Goal: Task Accomplishment & Management: Use online tool/utility

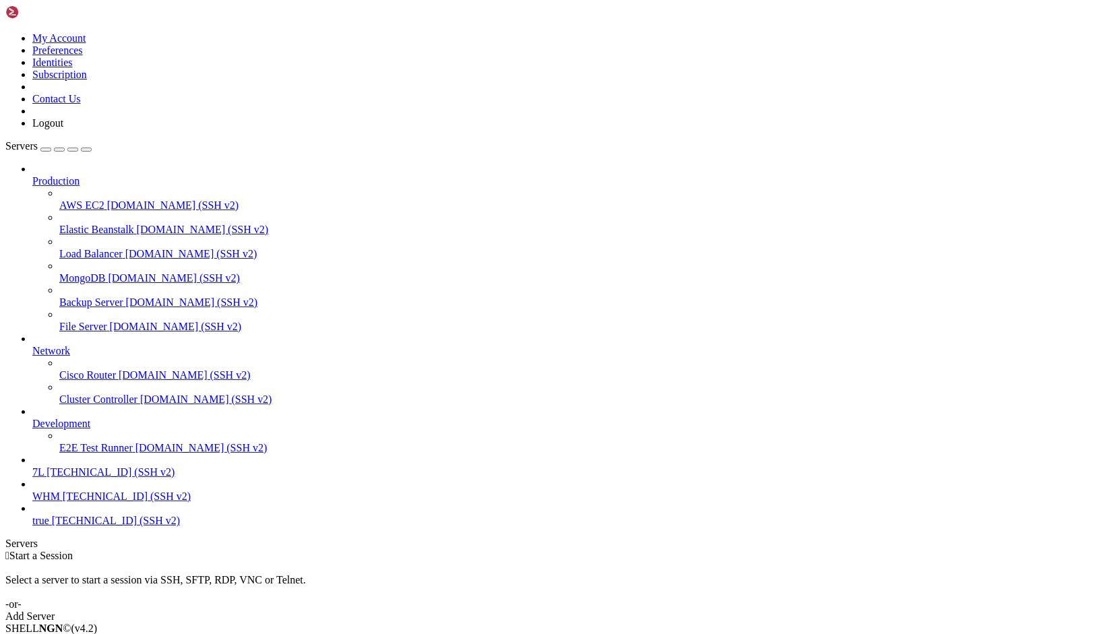
click at [82, 479] on link "7L [TECHNICAL_ID] (SSH v2)" at bounding box center [572, 473] width 1081 height 12
drag, startPoint x: 82, startPoint y: 493, endPoint x: 141, endPoint y: 489, distance: 59.5
click at [82, 479] on link "7L [TECHNICAL_ID] (SSH v2)" at bounding box center [572, 473] width 1081 height 12
drag, startPoint x: 179, startPoint y: 1326, endPoint x: 8, endPoint y: 1107, distance: 278.1
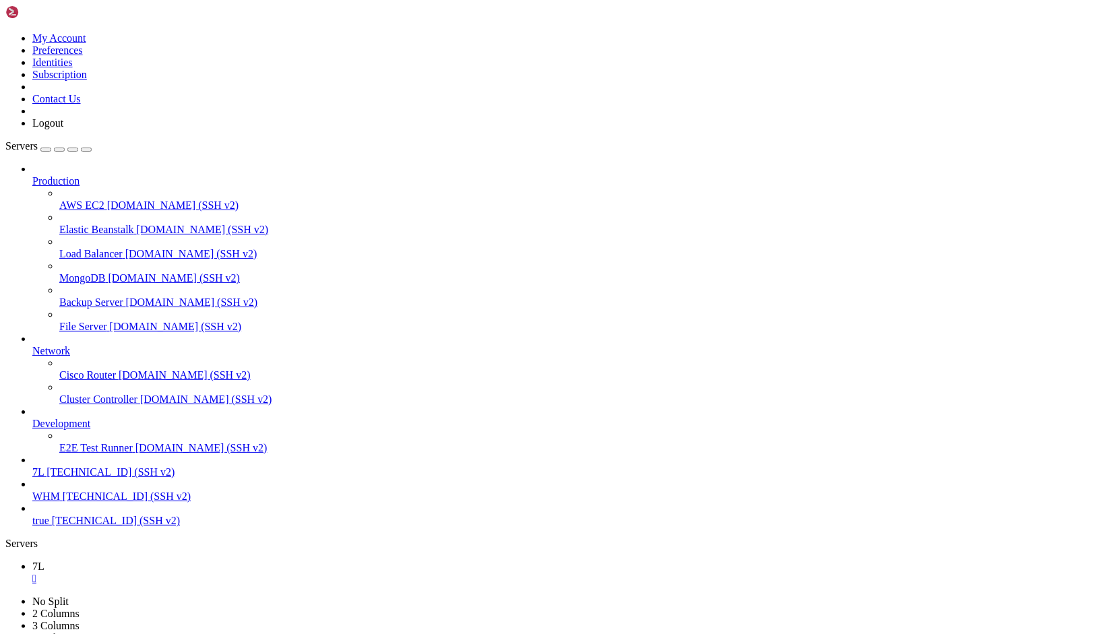
drag, startPoint x: 66, startPoint y: 1123, endPoint x: 69, endPoint y: 1186, distance: 63.4
drag, startPoint x: 20, startPoint y: 1135, endPoint x: 398, endPoint y: 1289, distance: 407.9
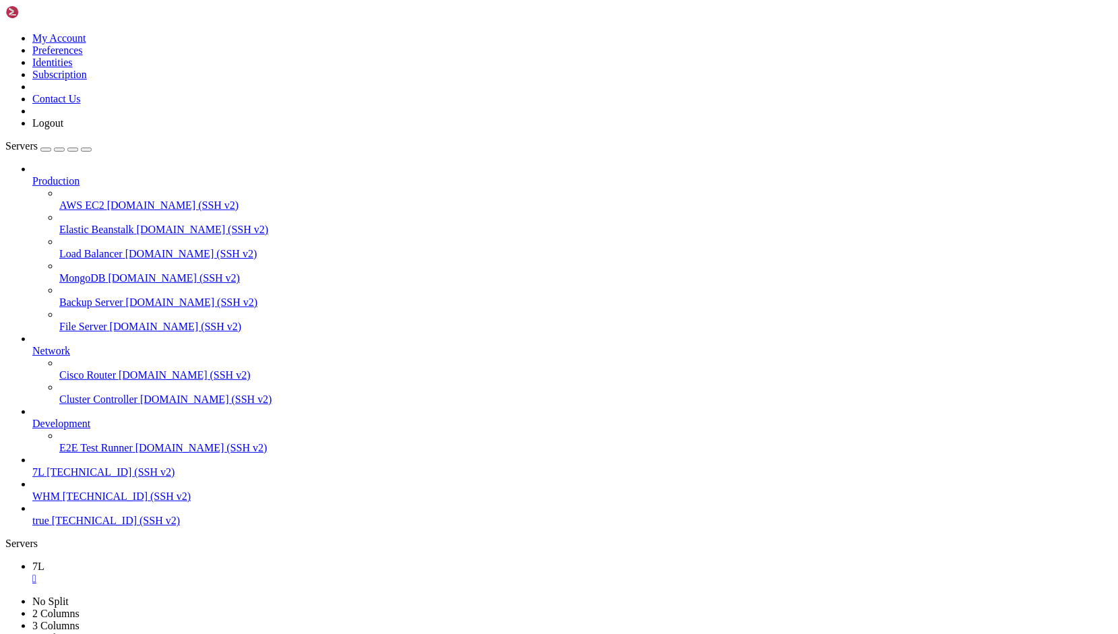
copy div "nginx.service - A high performance web server and a reverse proxy server Loaded…"
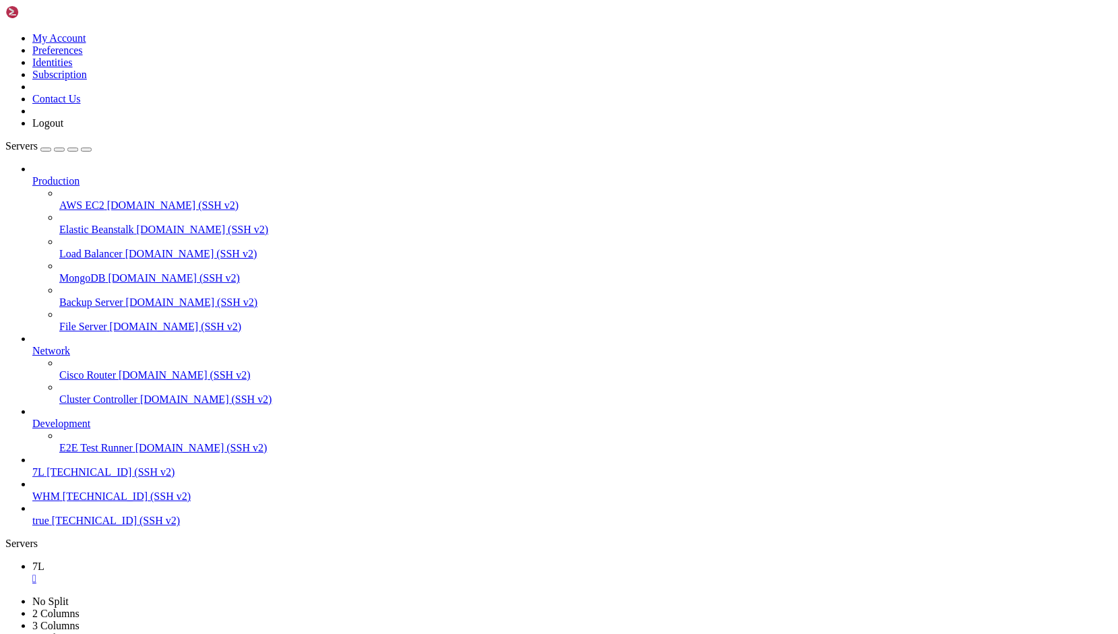
drag, startPoint x: 314, startPoint y: 1065, endPoint x: 279, endPoint y: 1172, distance: 112.1
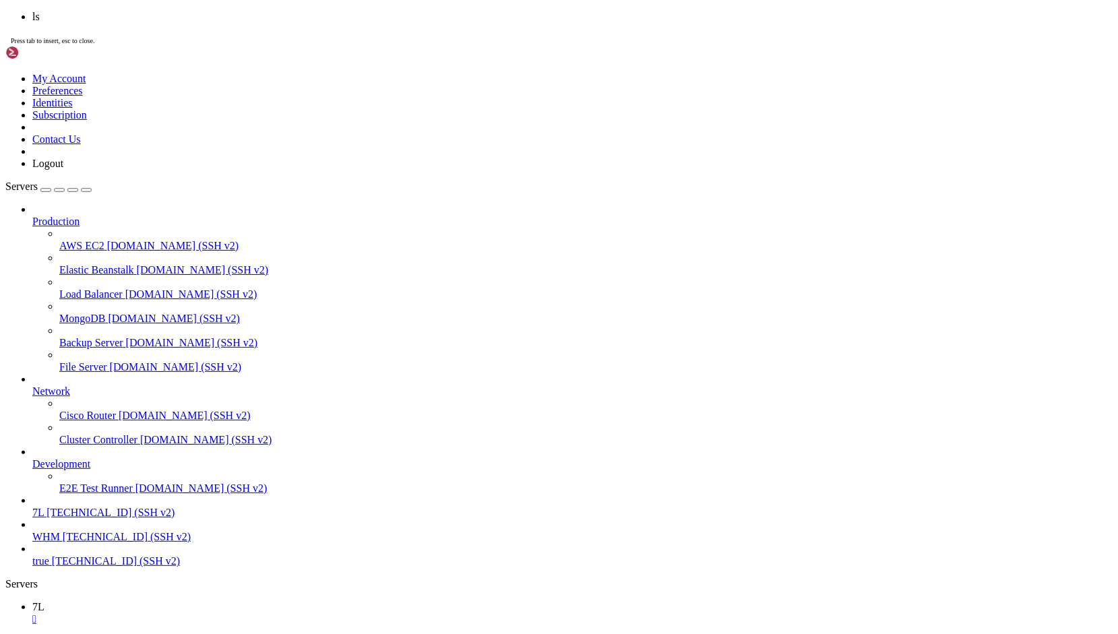
scroll to position [275, 0]
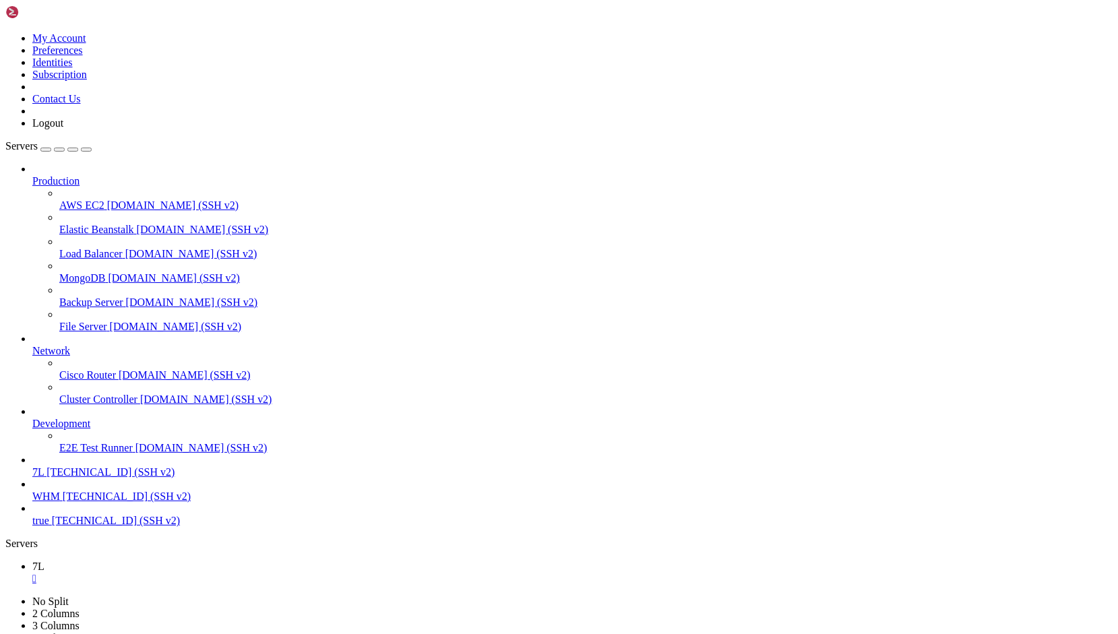
drag, startPoint x: 311, startPoint y: 1268, endPoint x: 252, endPoint y: 1197, distance: 91.9
drag, startPoint x: 410, startPoint y: 1204, endPoint x: 359, endPoint y: 1232, distance: 57.6
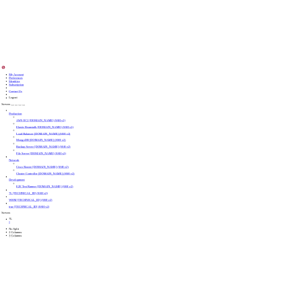
scroll to position [321, 0]
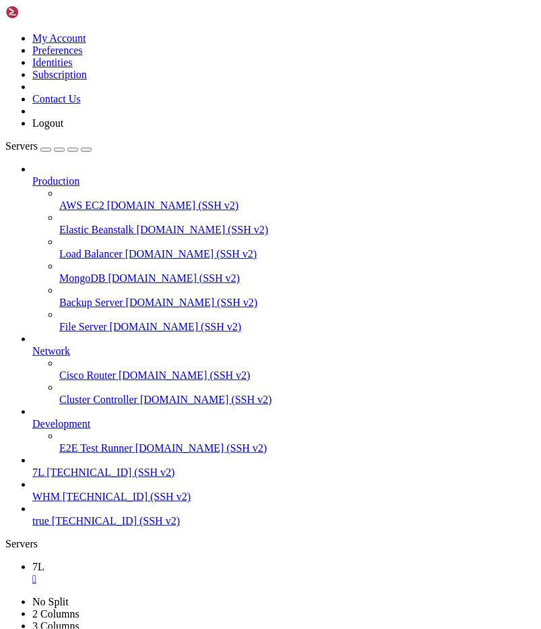
drag, startPoint x: 253, startPoint y: 1046, endPoint x: 13, endPoint y: 1037, distance: 240.8
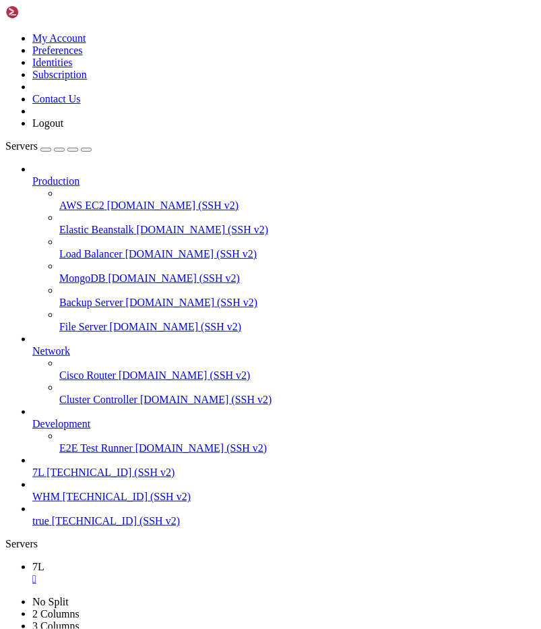
copy x-row "aravel.log"
drag, startPoint x: 281, startPoint y: 1043, endPoint x: 225, endPoint y: 1073, distance: 63.3
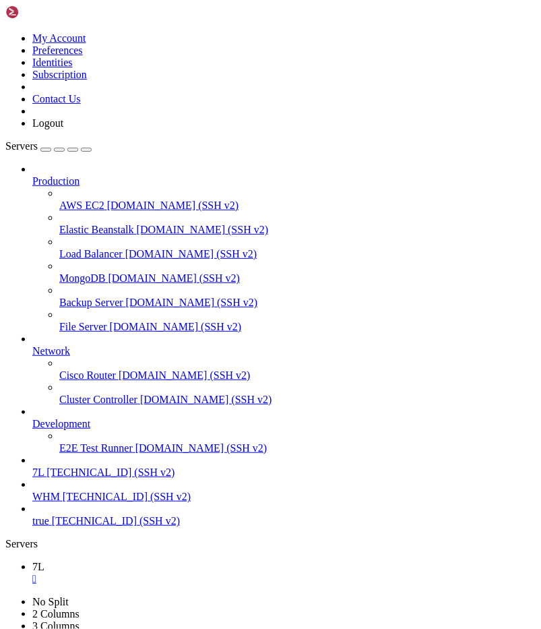
drag, startPoint x: 245, startPoint y: 1164, endPoint x: 262, endPoint y: 1299, distance: 135.8
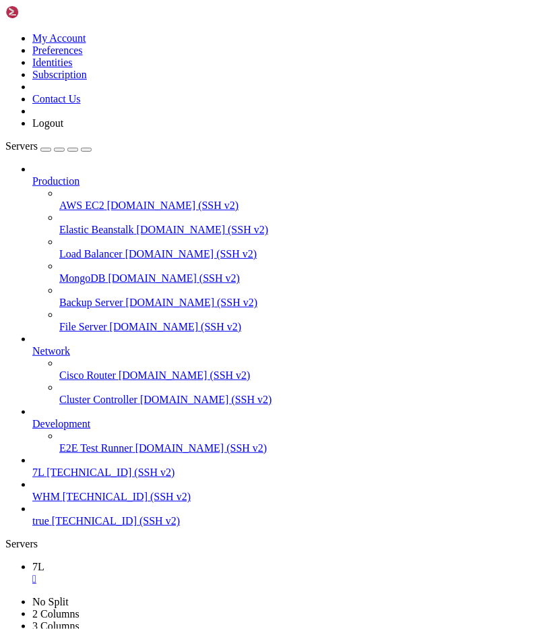
scroll to position [1018, 0]
copy div "sudo systemctl status nginx ● nginx.service - A high performance web server and…"
drag, startPoint x: 182, startPoint y: 1064, endPoint x: 155, endPoint y: 1103, distance: 47.5
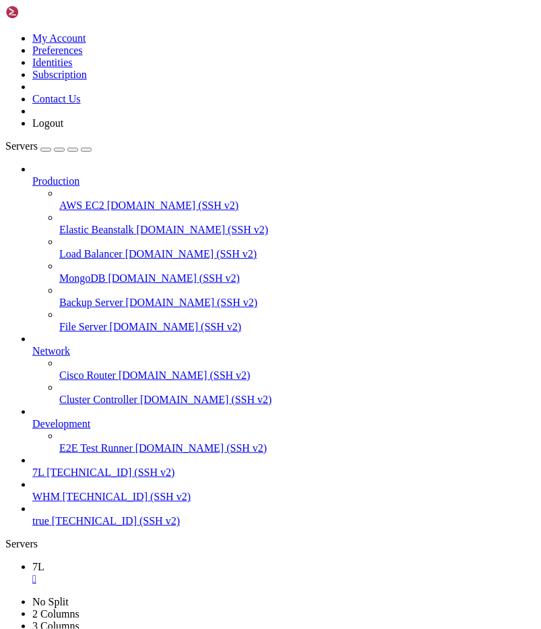
drag, startPoint x: 194, startPoint y: 1077, endPoint x: 131, endPoint y: 1090, distance: 64.0
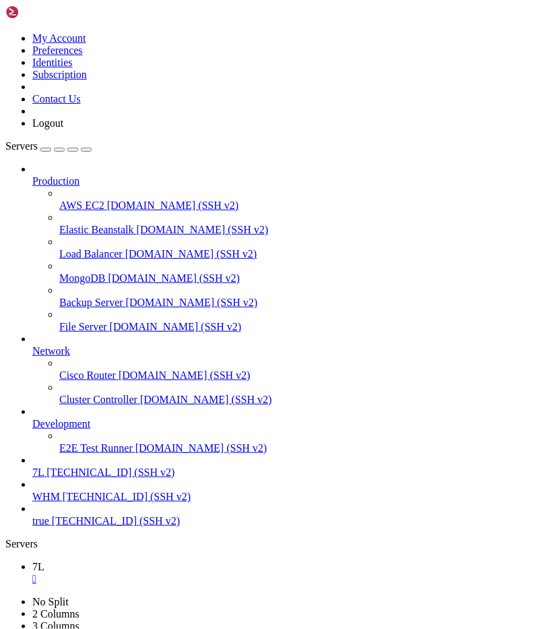
drag, startPoint x: 301, startPoint y: 1096, endPoint x: 216, endPoint y: 1102, distance: 85.1
drag, startPoint x: 216, startPoint y: 1102, endPoint x: 182, endPoint y: 1110, distance: 34.8
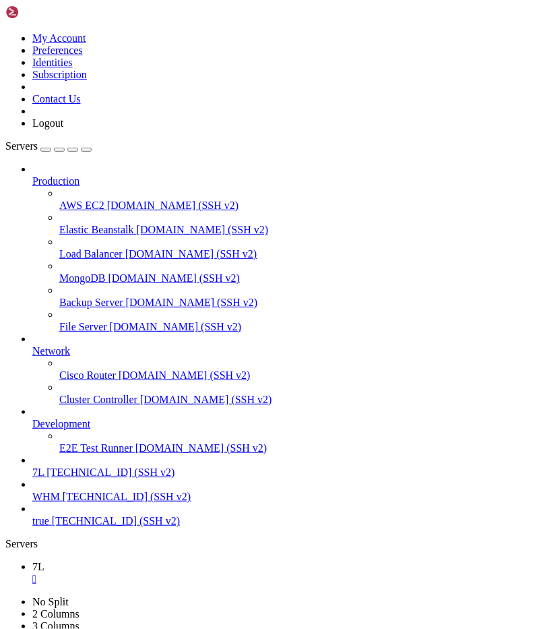
scroll to position [0, 0]
drag, startPoint x: 222, startPoint y: 970, endPoint x: 119, endPoint y: 975, distance: 103.9
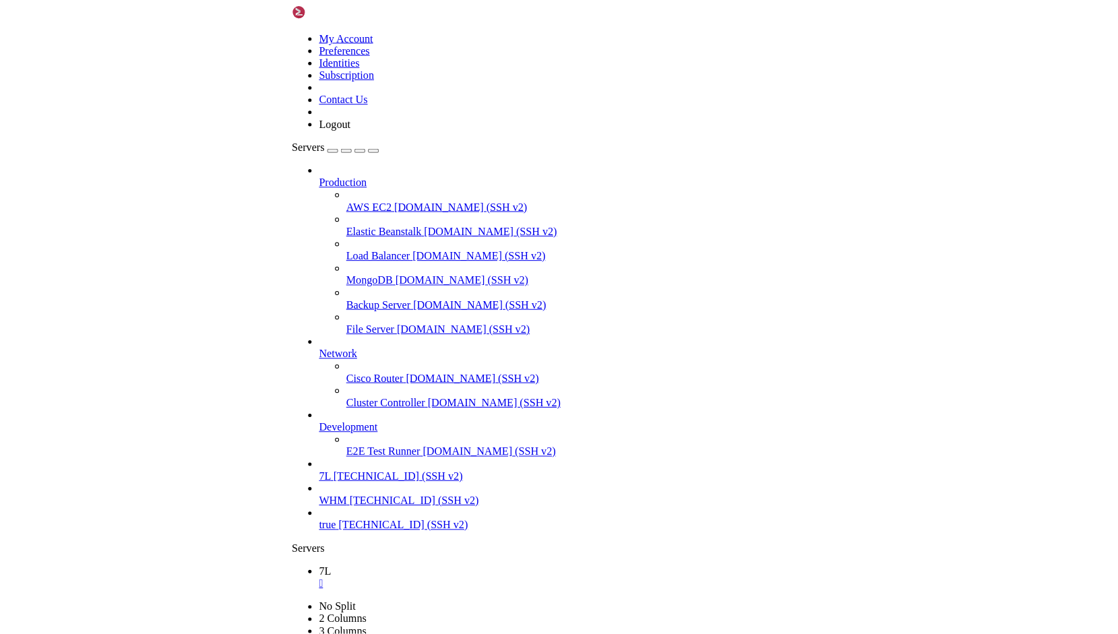
scroll to position [2151, 0]
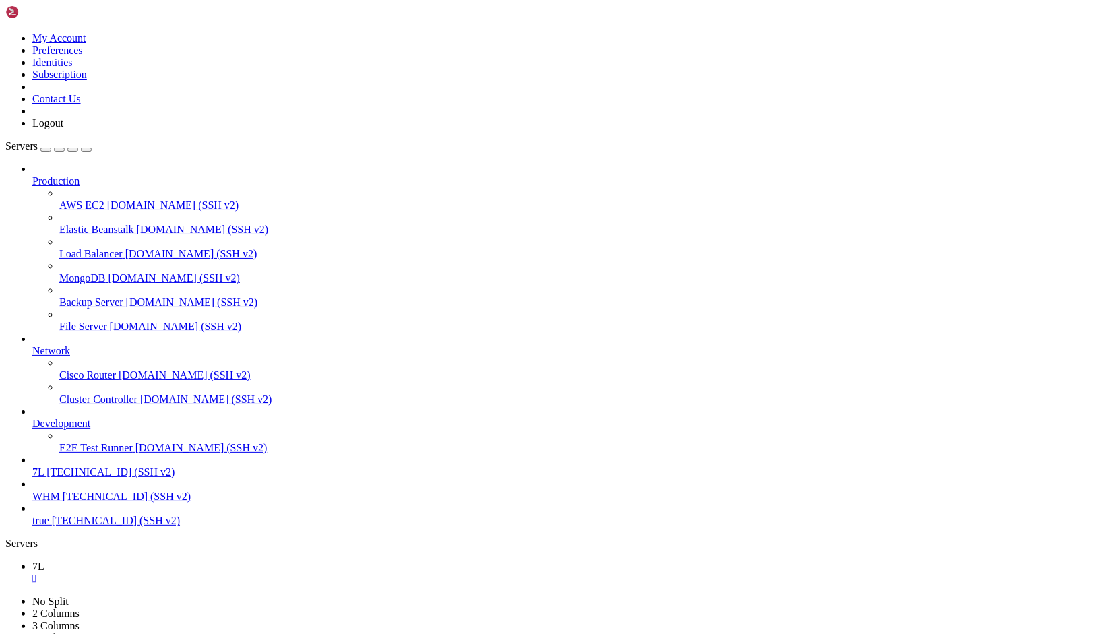
scroll to position [0, 0]
drag, startPoint x: 13, startPoint y: 891, endPoint x: 718, endPoint y: 1199, distance: 769.5
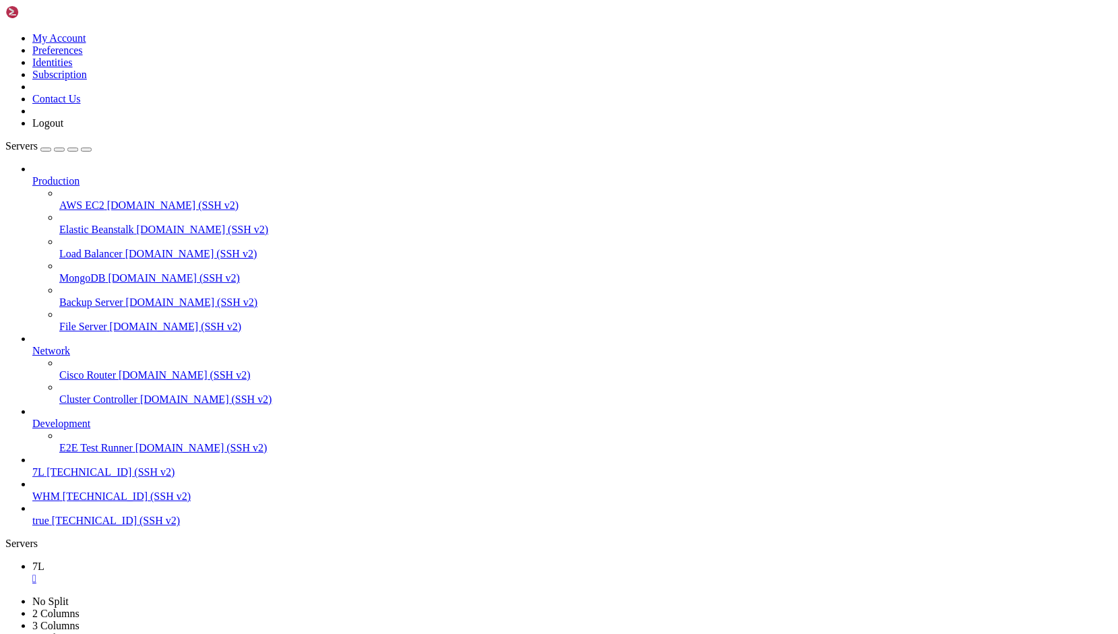
drag, startPoint x: 556, startPoint y: 1242, endPoint x: 11, endPoint y: 881, distance: 653.3
copy div "[2025-08-17 14:20:14] develop.ERROR: Connection refused [tcp://127.0.0.1:6379] …"
drag, startPoint x: 460, startPoint y: 875, endPoint x: 217, endPoint y: 879, distance: 242.7
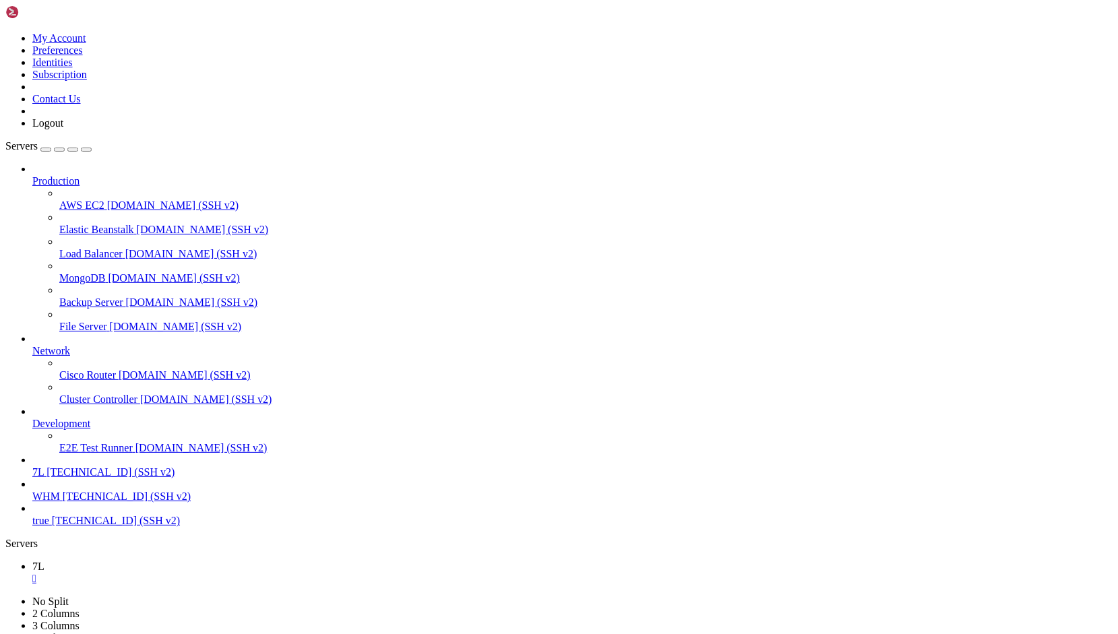
copy x-row "Connection refused [tcp://127.0.0.1:6379]"
drag, startPoint x: 453, startPoint y: 1223, endPoint x: 324, endPoint y: 1195, distance: 131.8
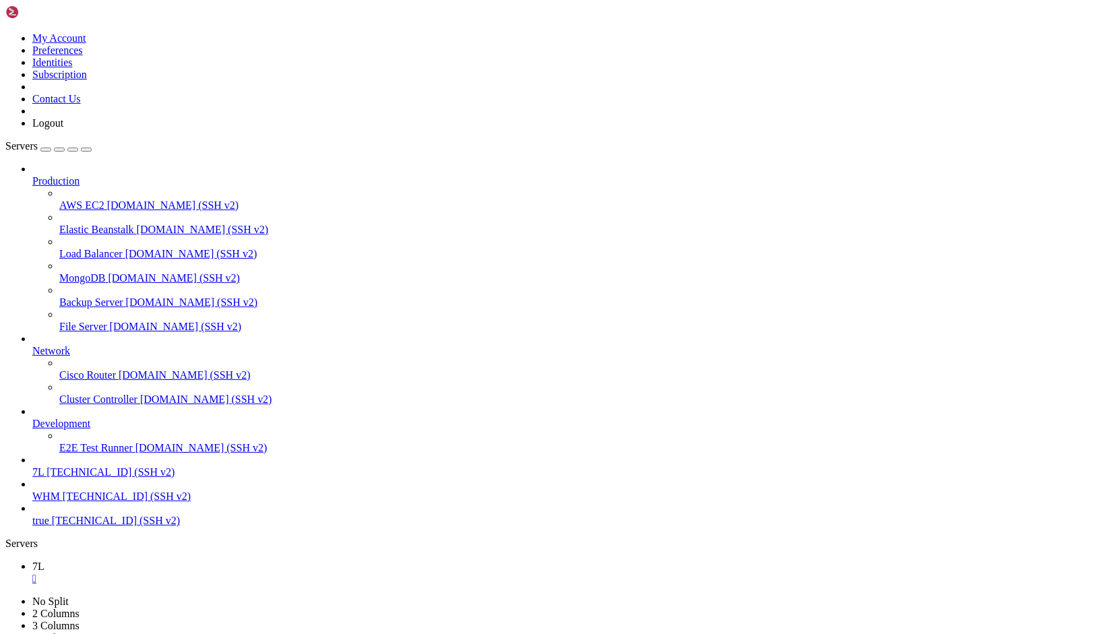
scroll to position [44524, 0]
drag, startPoint x: 20, startPoint y: 1160, endPoint x: 386, endPoint y: 1296, distance: 390.6
copy div "● redis-server.service - Advanced key-value store Loaded: loaded ( /usr/lib/sys…"
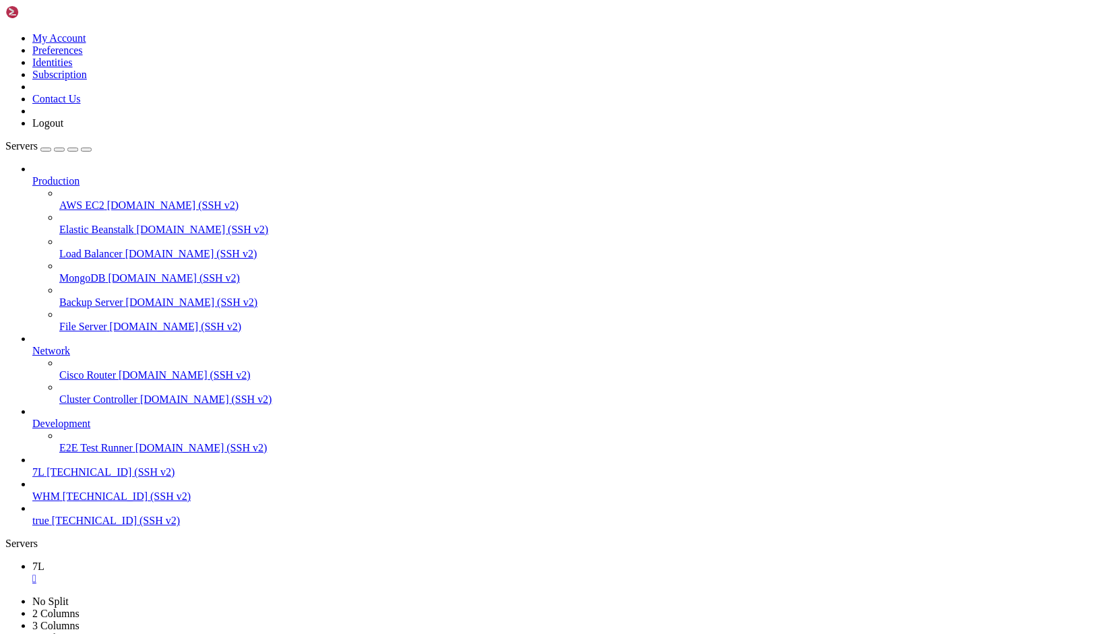
copy x-row "PONG"
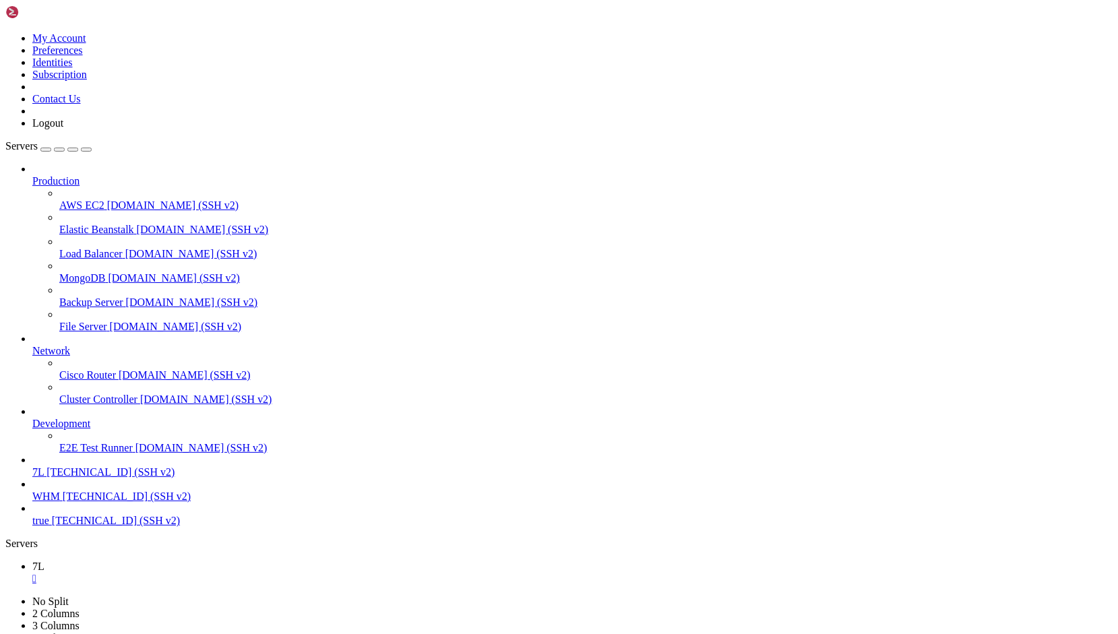
drag, startPoint x: 313, startPoint y: 1125, endPoint x: 227, endPoint y: 1157, distance: 91.9
drag, startPoint x: 227, startPoint y: 1157, endPoint x: 347, endPoint y: 1306, distance: 191.4
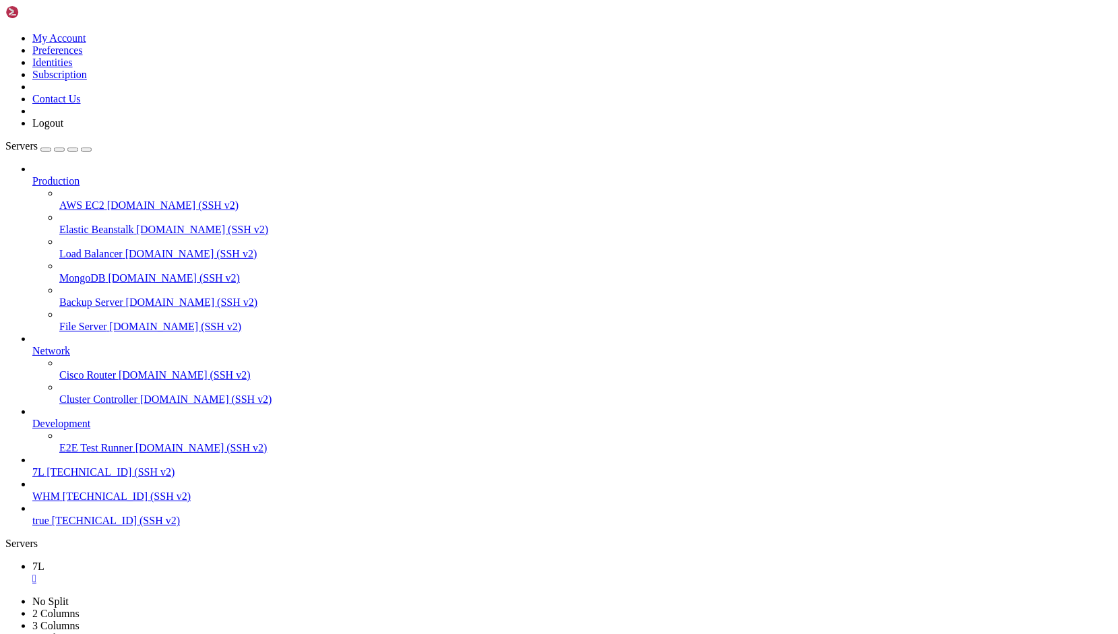
scroll to position [45418, 0]
drag, startPoint x: 250, startPoint y: 978, endPoint x: 194, endPoint y: 986, distance: 56.6
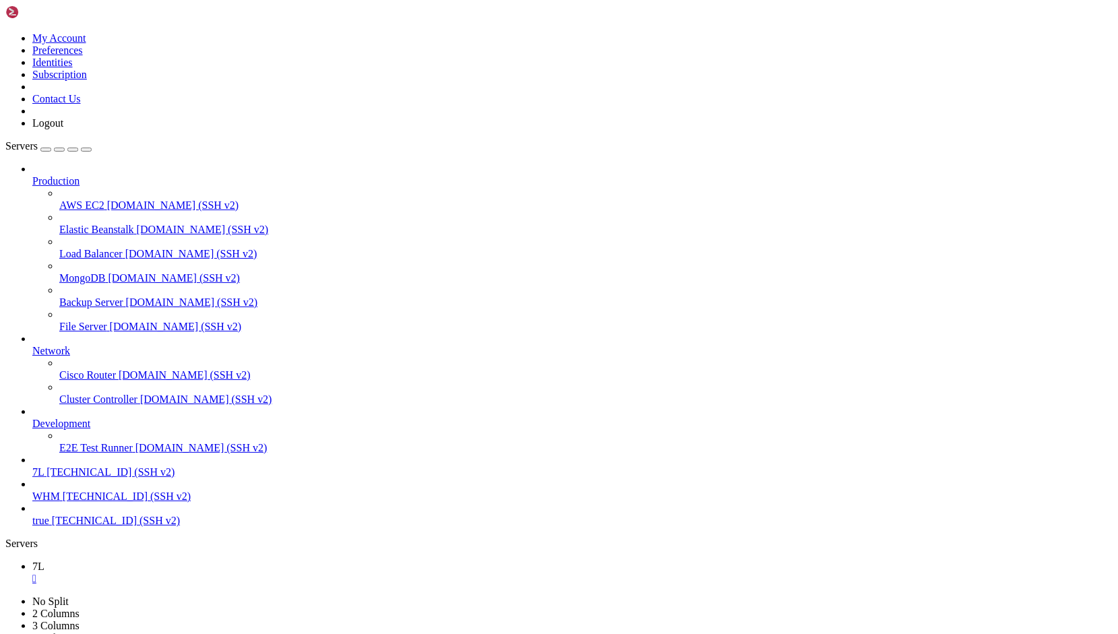
copy x-row "Unit mysql.service could not be found."
drag, startPoint x: 231, startPoint y: 1045, endPoint x: 152, endPoint y: 1031, distance: 80.0
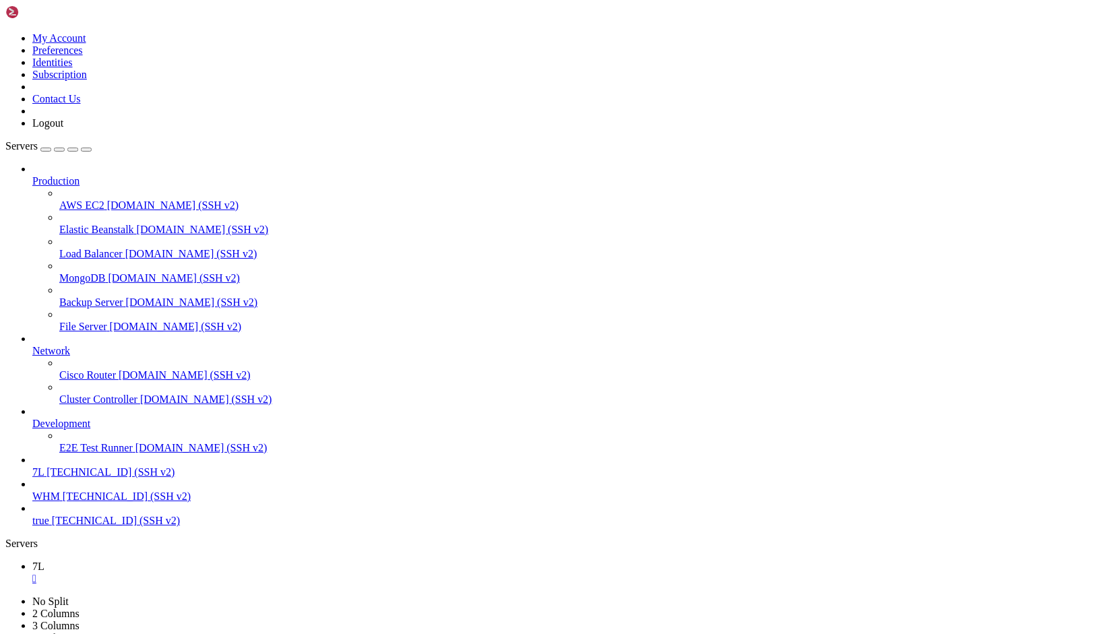
drag, startPoint x: 152, startPoint y: 1031, endPoint x: 128, endPoint y: 1031, distance: 24.3
drag, startPoint x: 348, startPoint y: 1122, endPoint x: 306, endPoint y: 1153, distance: 51.6
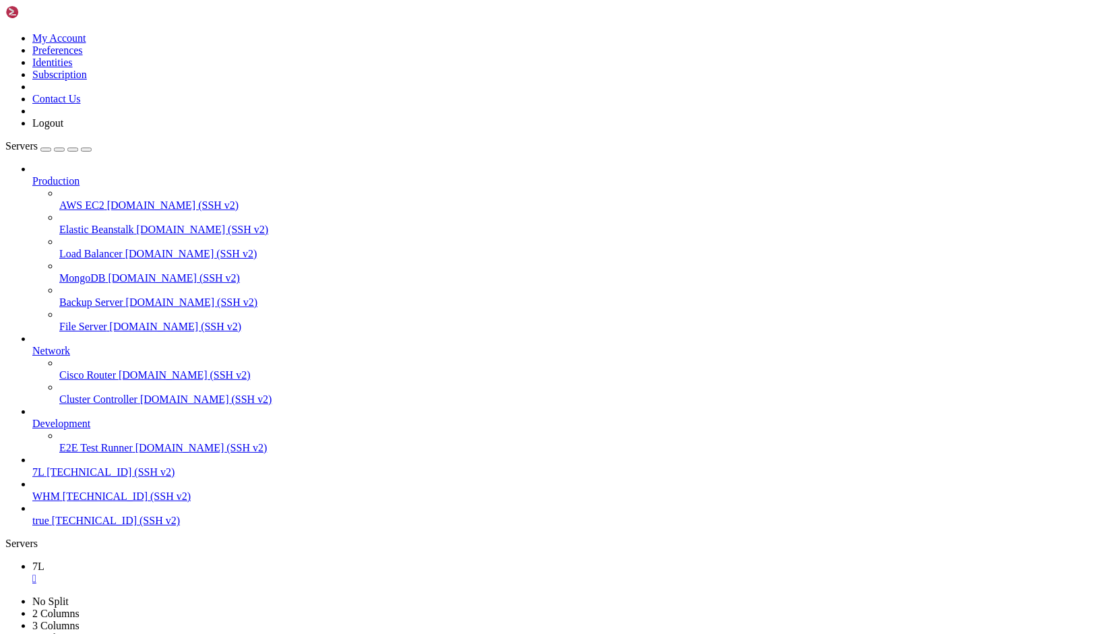
drag, startPoint x: 314, startPoint y: 1057, endPoint x: 191, endPoint y: 1106, distance: 132.2
drag, startPoint x: 12, startPoint y: 989, endPoint x: 384, endPoint y: 1339, distance: 510.8
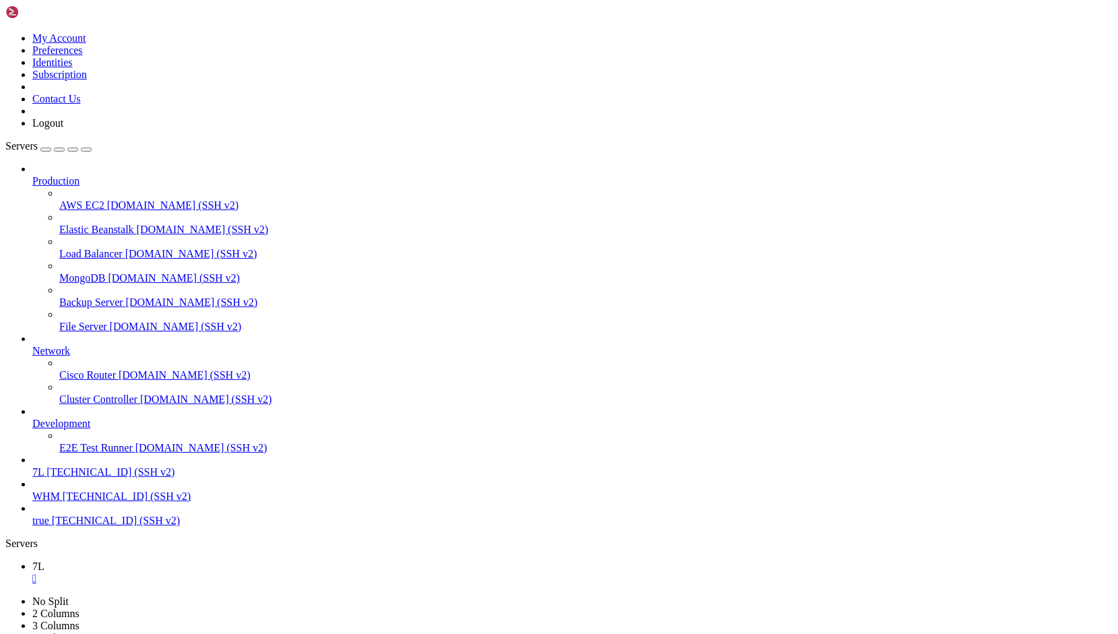
copy div "root@developBackend:/var/www/api-dev.7lerp.com# systemctl --type=service --stat…"
drag, startPoint x: 484, startPoint y: 1147, endPoint x: 244, endPoint y: 1208, distance: 247.7
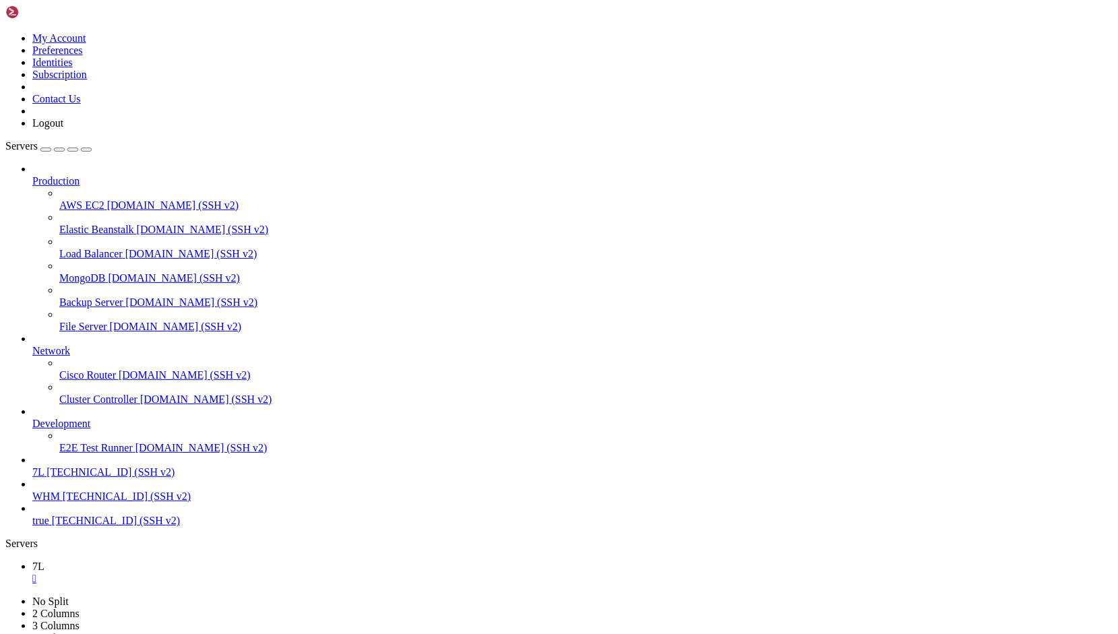
drag, startPoint x: 9, startPoint y: 1282, endPoint x: 347, endPoint y: 1344, distance: 342.7
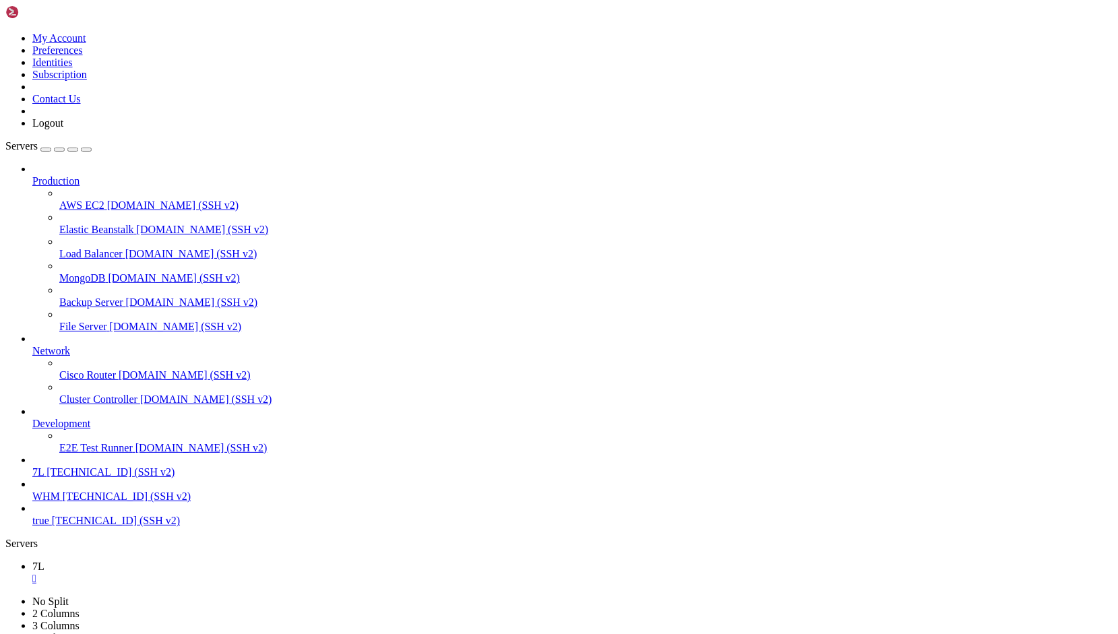
drag, startPoint x: 293, startPoint y: 1337, endPoint x: 16, endPoint y: 1266, distance: 286.1
copy div "Command 'docker' not found, but can be installed with: snap install docker # ve…"
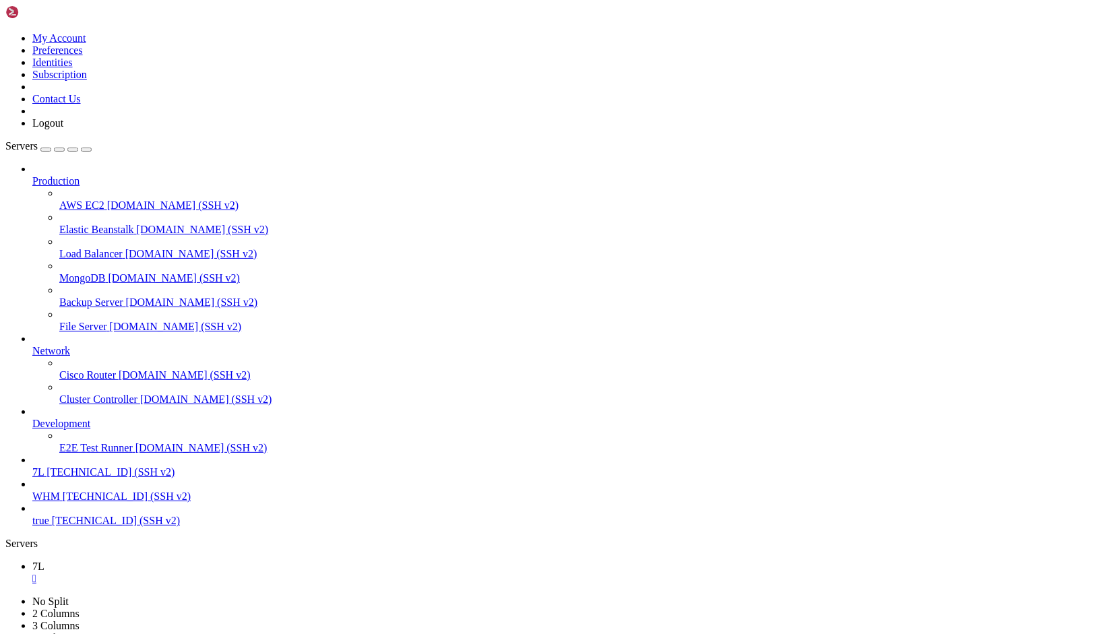
scroll to position [45155, 0]
drag, startPoint x: 253, startPoint y: 1242, endPoint x: 11, endPoint y: 1010, distance: 335.7
copy div "TELESCOPE_ENABLED=true TELESCOPE_DB_CONNECTION=telescope TELESCOPE_DB_DATABASE=…"
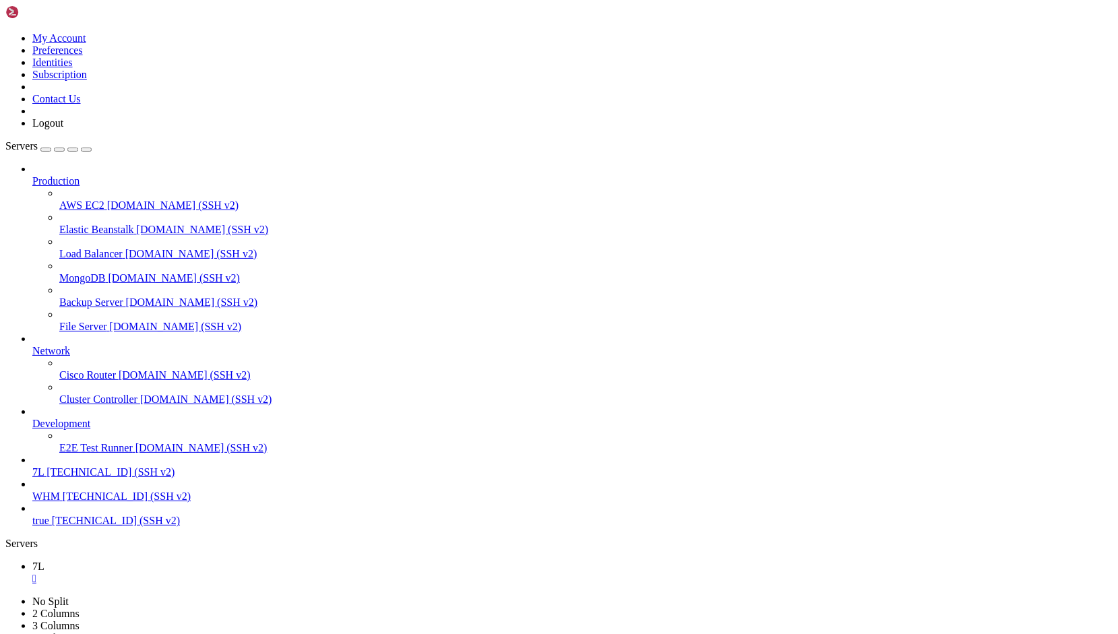
scroll to position [45223, 0]
click at [213, 573] on div "" at bounding box center [572, 579] width 1081 height 12
click at [44, 478] on span "7L" at bounding box center [37, 472] width 11 height 11
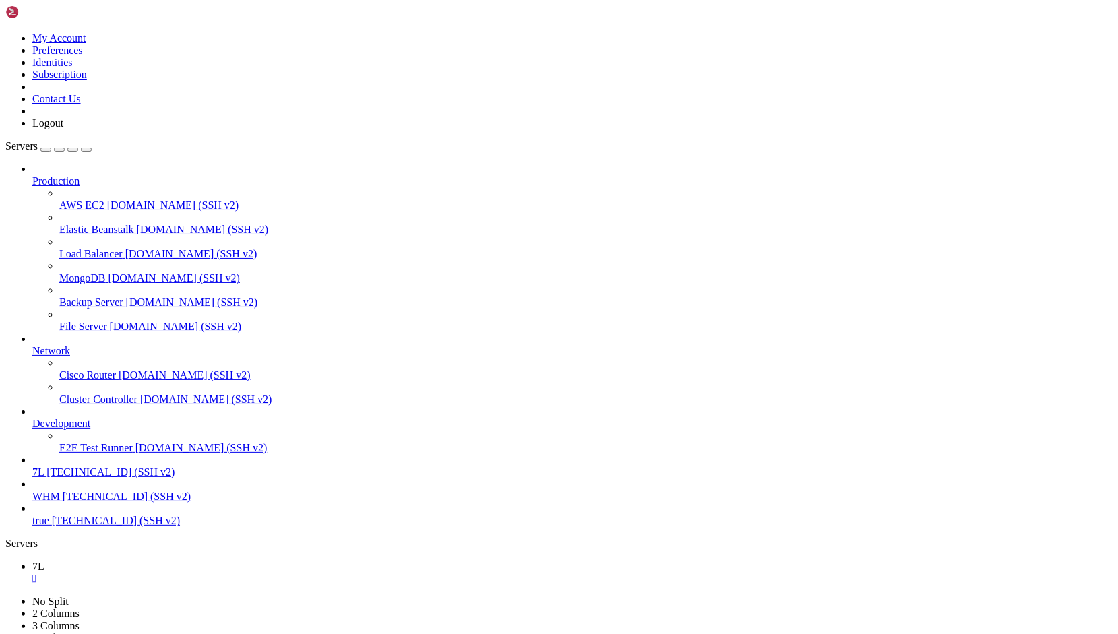
drag, startPoint x: 522, startPoint y: 1131, endPoint x: 12, endPoint y: 1118, distance: 509.8
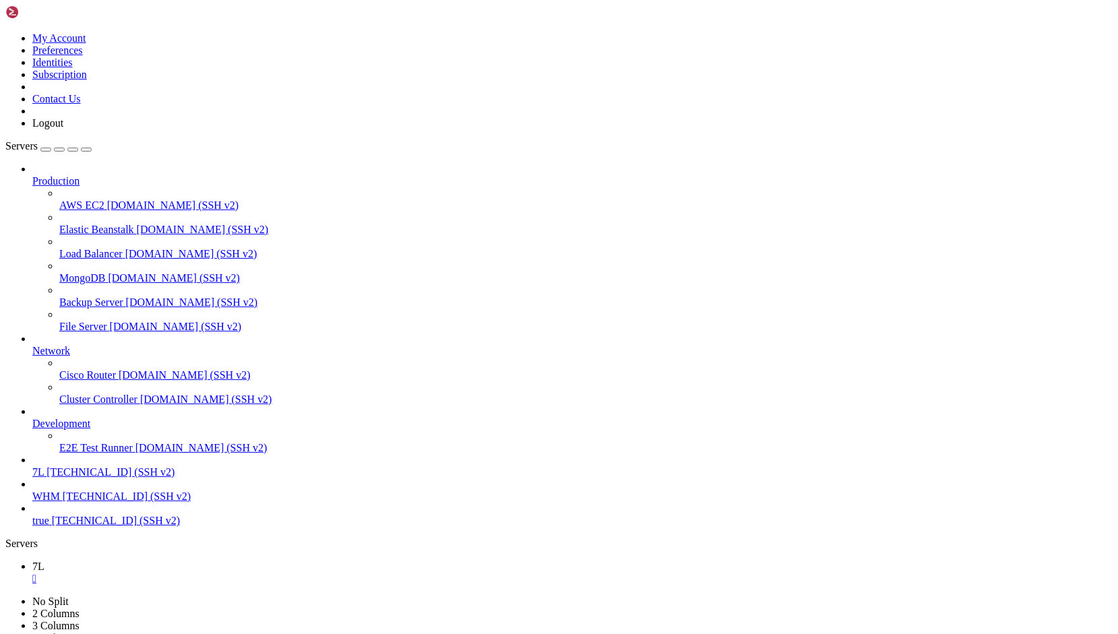
drag, startPoint x: 306, startPoint y: 1085, endPoint x: 227, endPoint y: 1166, distance: 112.5
drag, startPoint x: 164, startPoint y: 1267, endPoint x: 24, endPoint y: 1176, distance: 167.5
drag, startPoint x: 289, startPoint y: 1170, endPoint x: 181, endPoint y: 1199, distance: 111.7
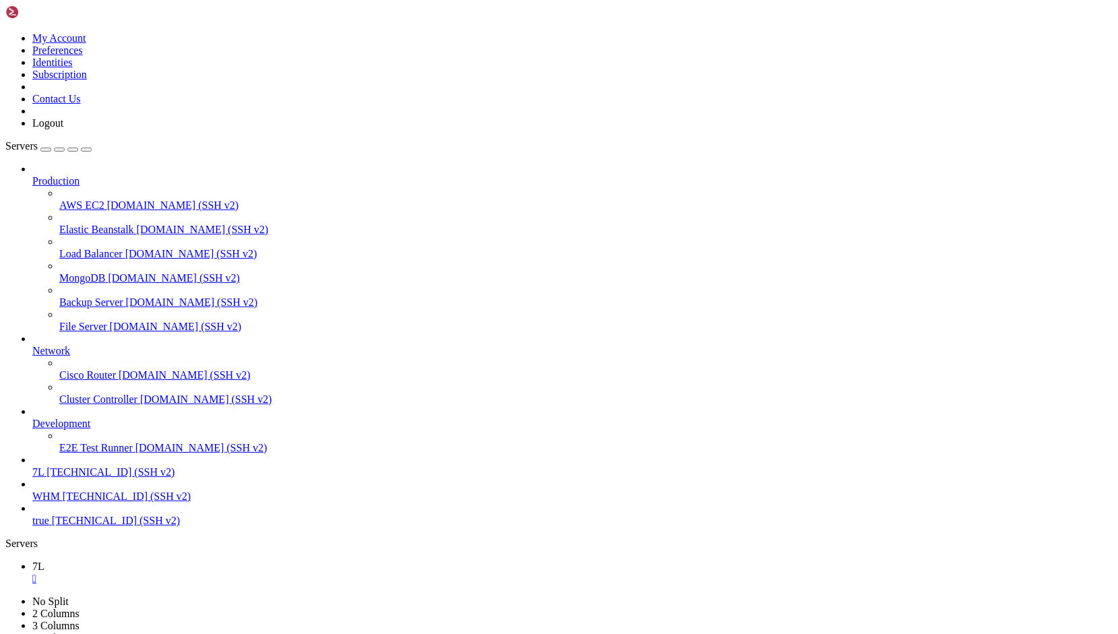
drag, startPoint x: 181, startPoint y: 1199, endPoint x: 153, endPoint y: 1240, distance: 49.5
